Goal: Task Accomplishment & Management: Use online tool/utility

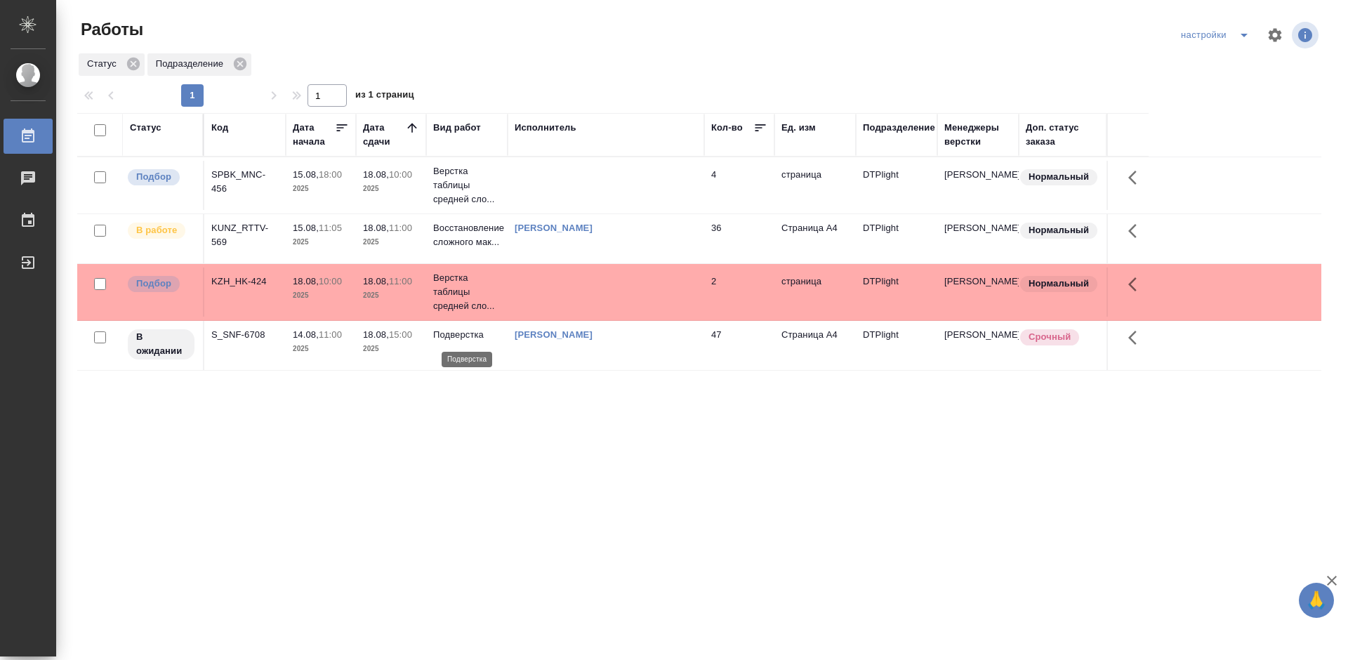
click at [459, 332] on p "Подверстка" at bounding box center [466, 335] width 67 height 14
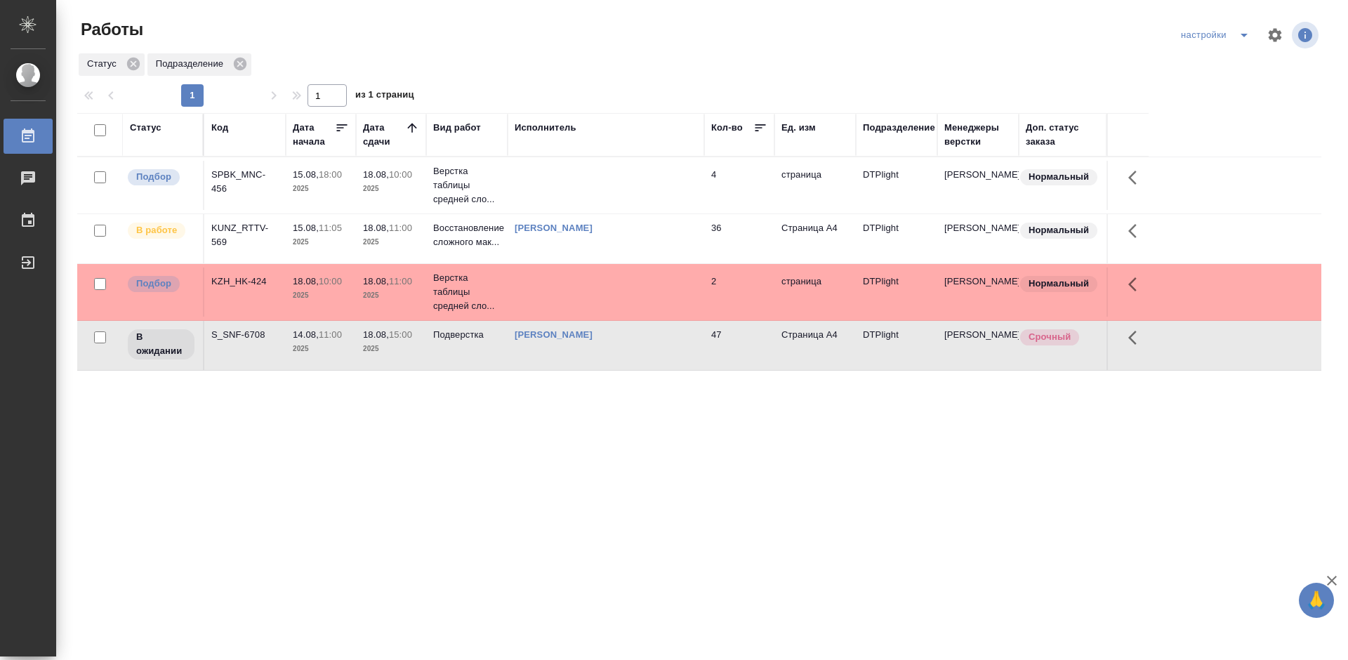
click at [240, 196] on div "S_SNF-6708" at bounding box center [244, 182] width 67 height 28
click at [452, 502] on div "Статус Код Дата начала Дата сдачи Вид работ Исполнитель Кол-во Ед. изм Подразде…" at bounding box center [699, 366] width 1244 height 506
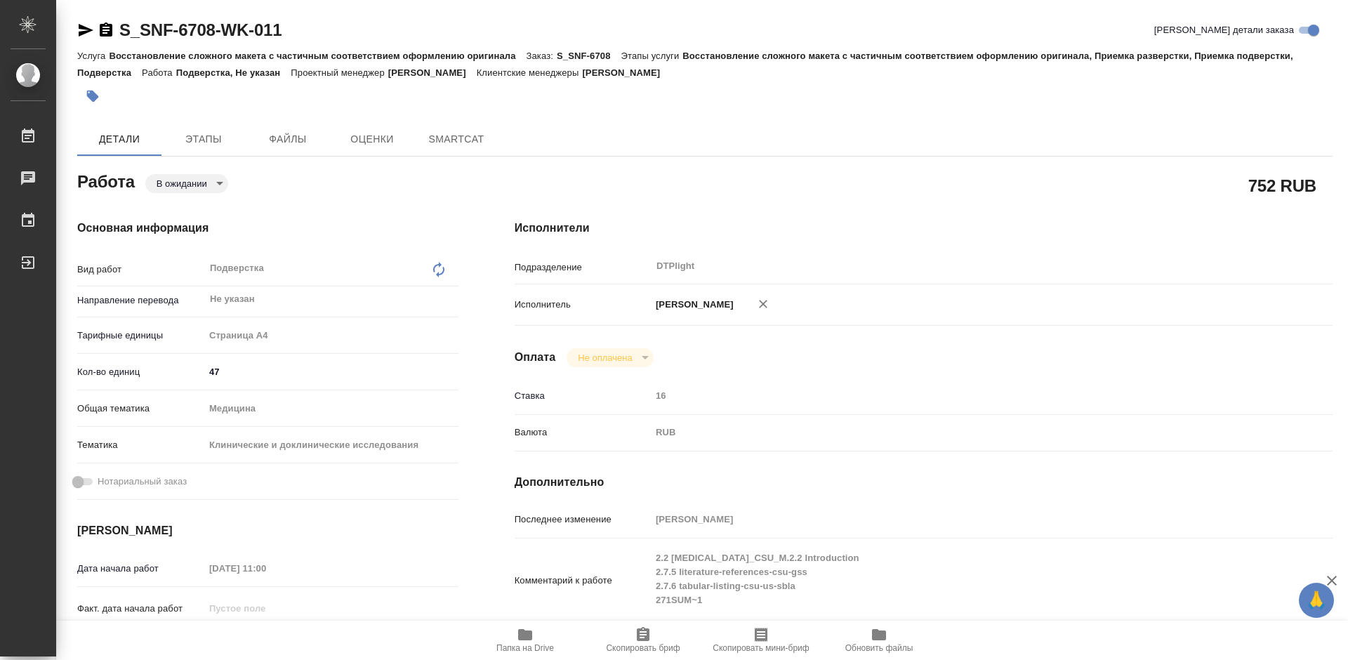
type textarea "x"
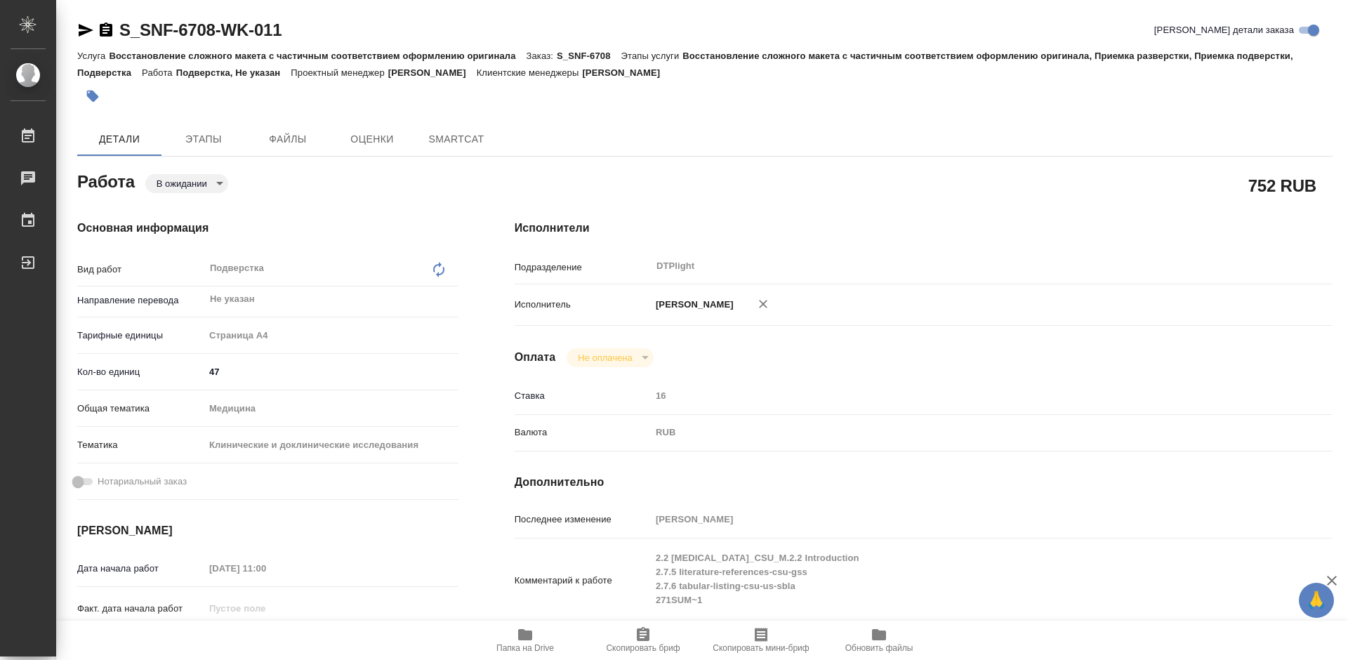
type textarea "x"
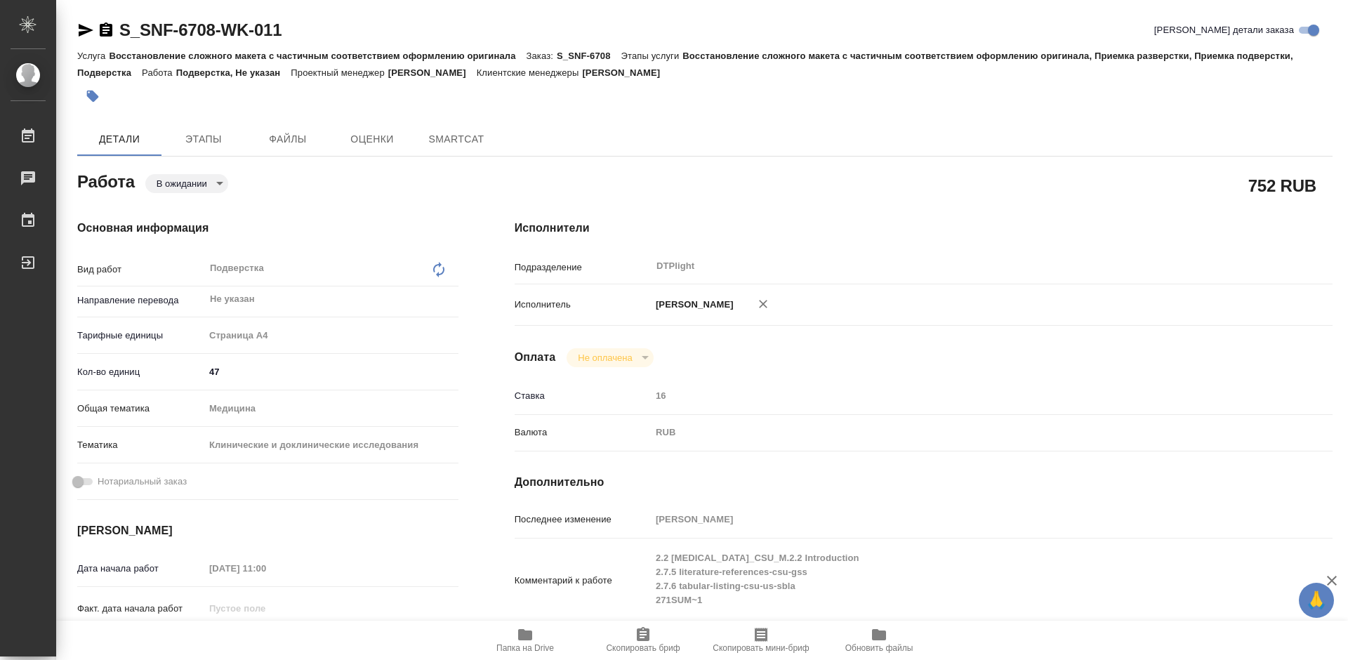
type textarea "x"
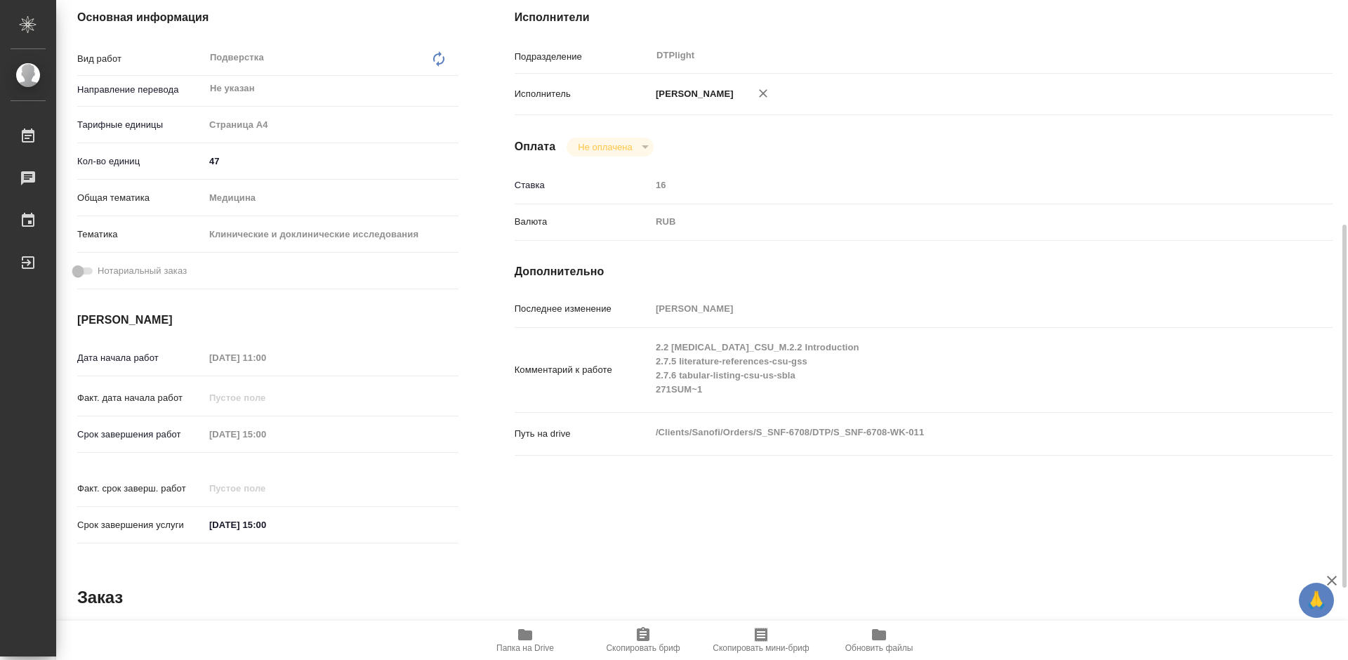
scroll to position [281, 0]
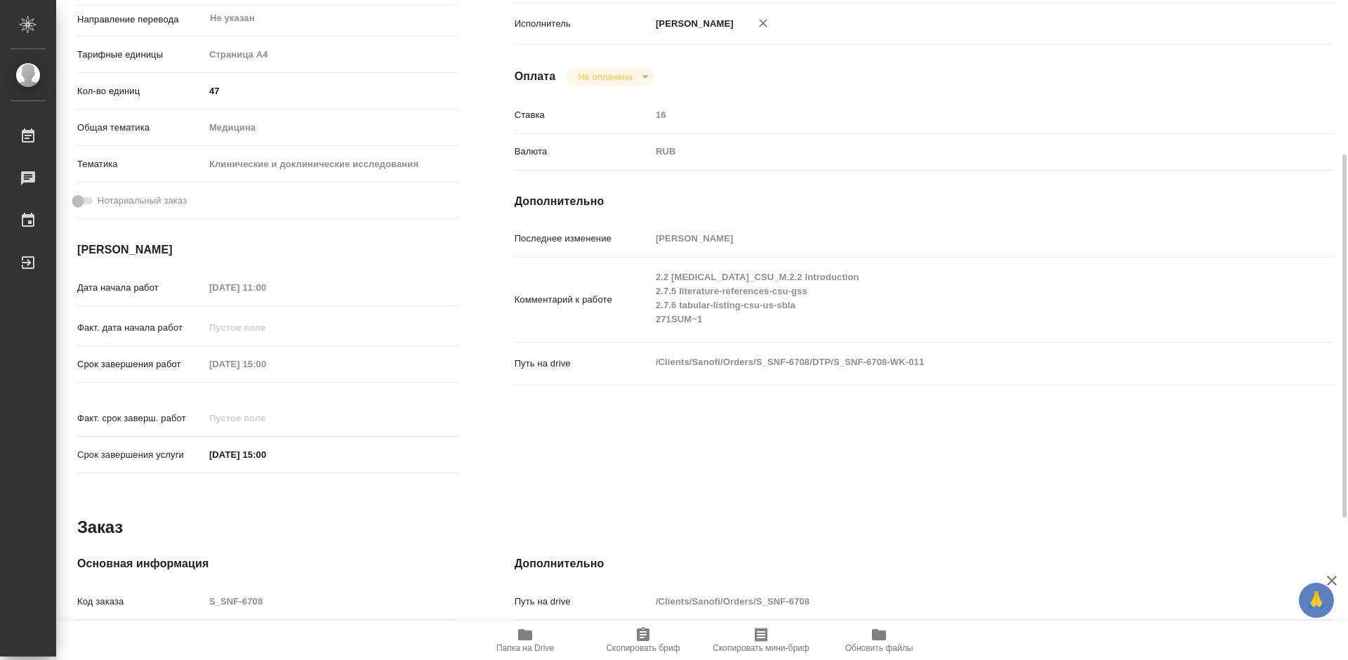
type textarea "x"
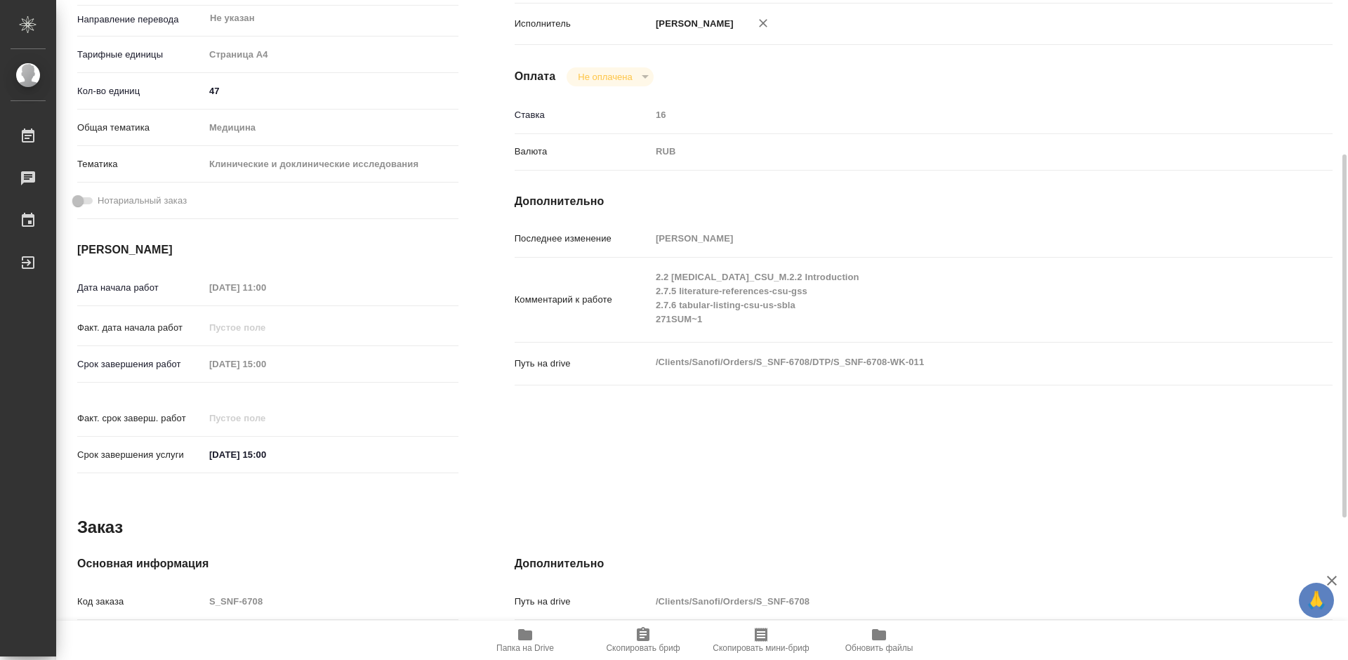
click at [527, 633] on icon "button" at bounding box center [525, 634] width 14 height 11
type textarea "x"
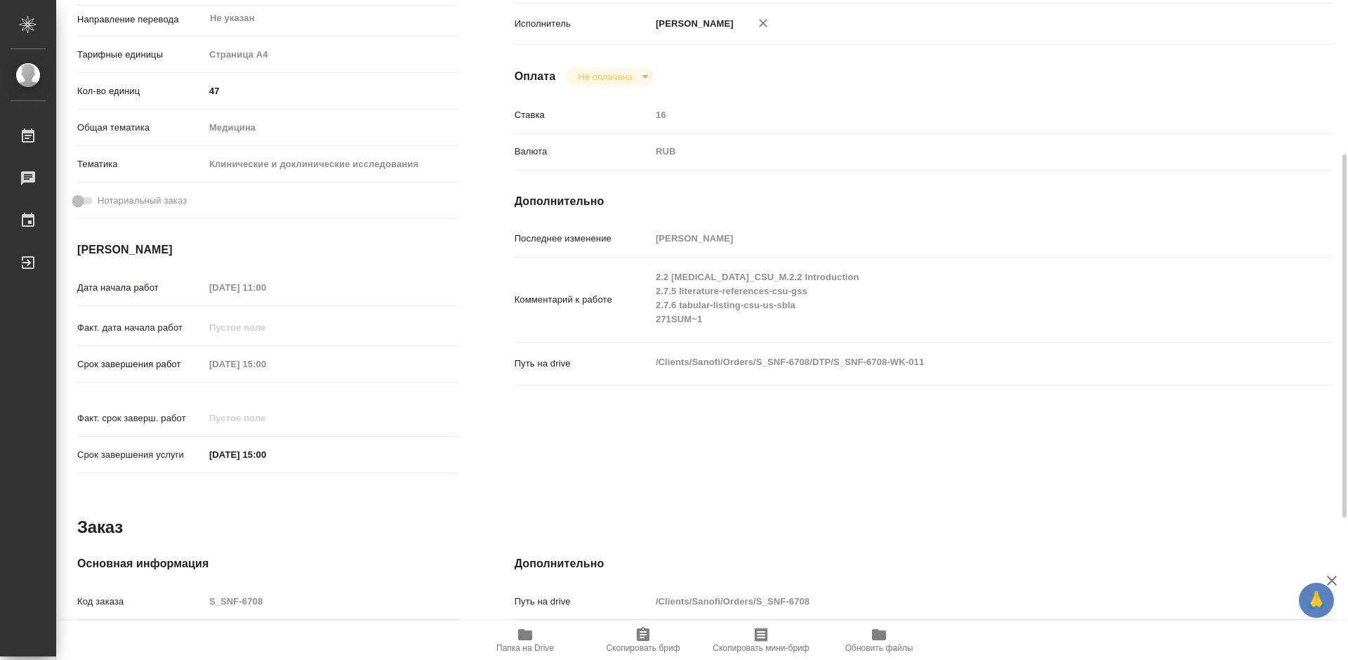
type textarea "x"
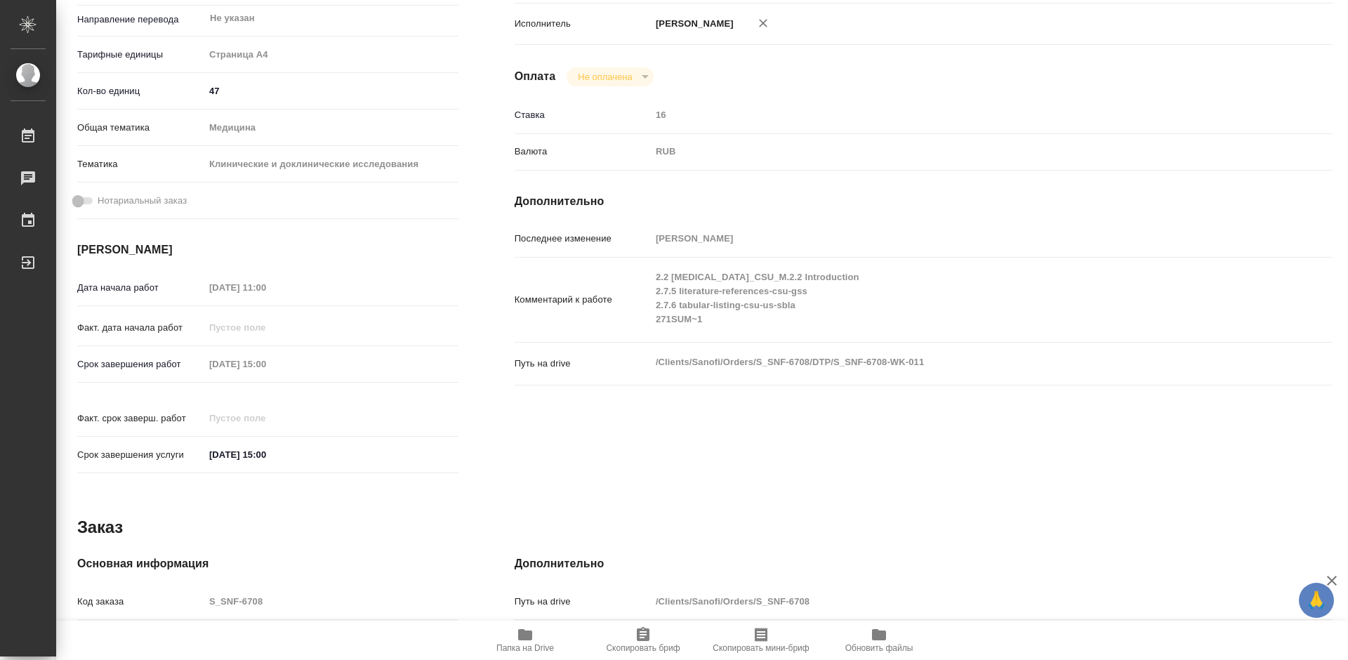
type textarea "x"
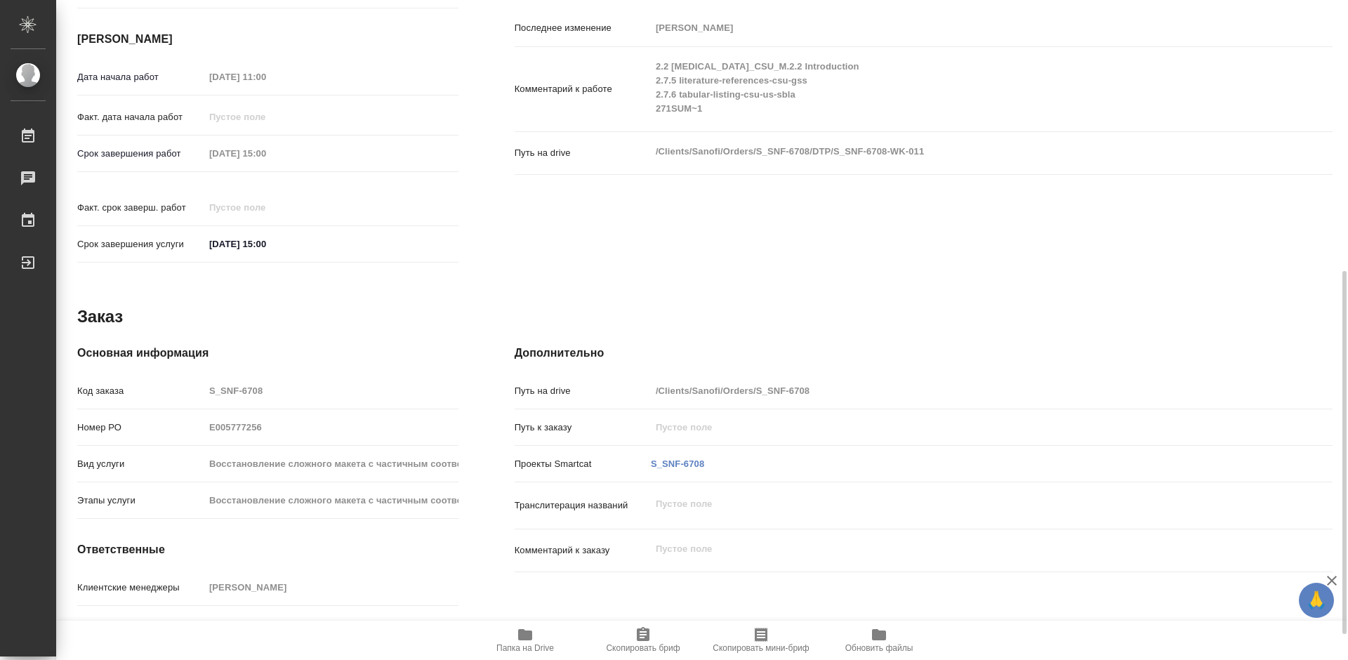
scroll to position [421, 0]
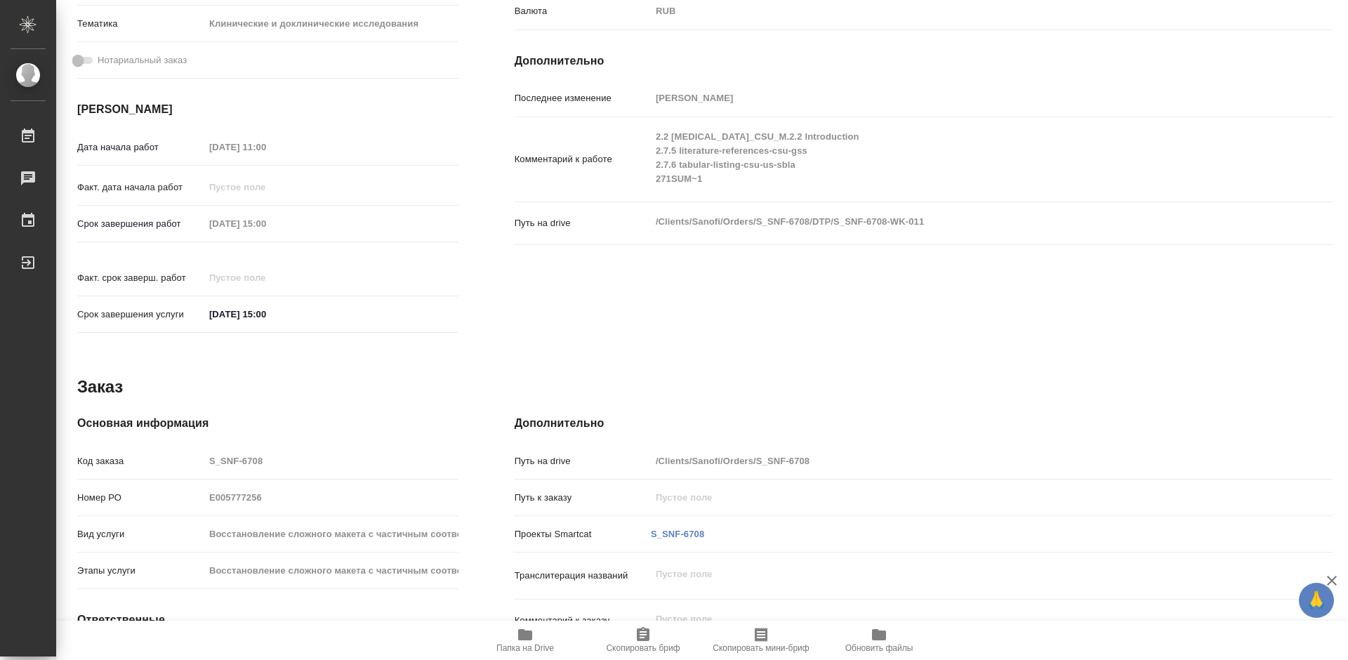
click at [527, 642] on icon "button" at bounding box center [525, 634] width 17 height 17
